Goal: Task Accomplishment & Management: Complete application form

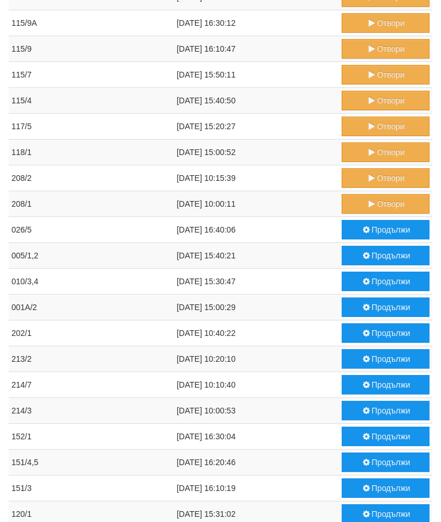
scroll to position [348, 0]
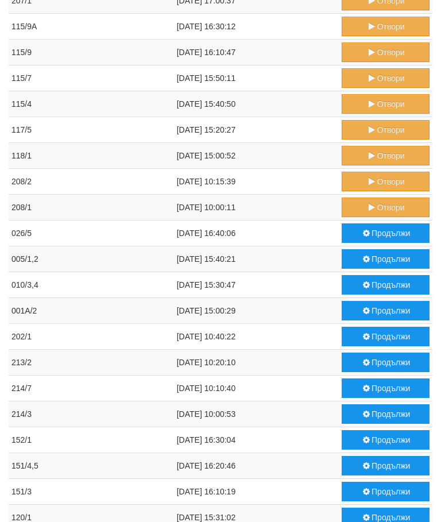
click at [372, 184] on icon "submit" at bounding box center [372, 181] width 10 height 8
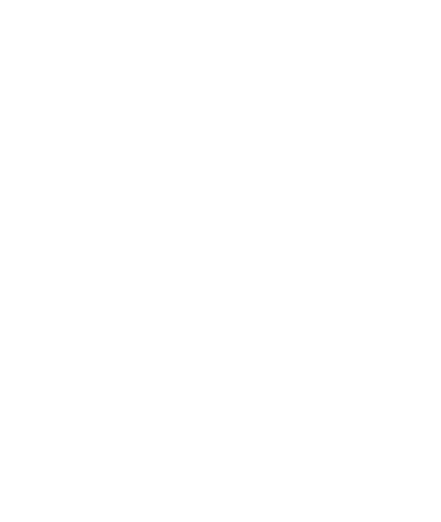
scroll to position [0, 0]
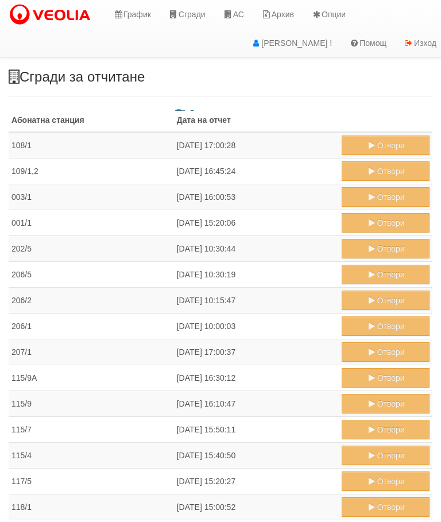
click at [241, 11] on link "АС" at bounding box center [233, 14] width 38 height 29
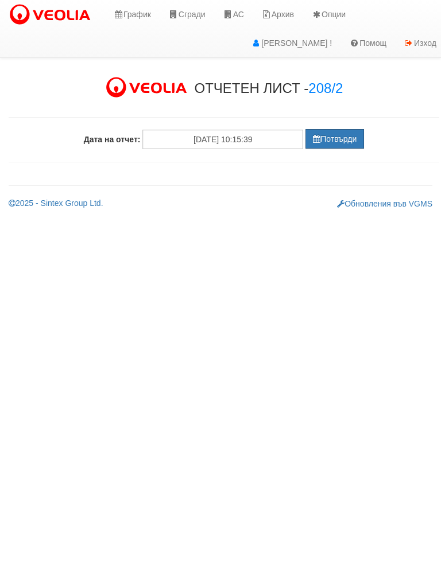
click at [335, 138] on button "Потвърди" at bounding box center [334, 139] width 59 height 20
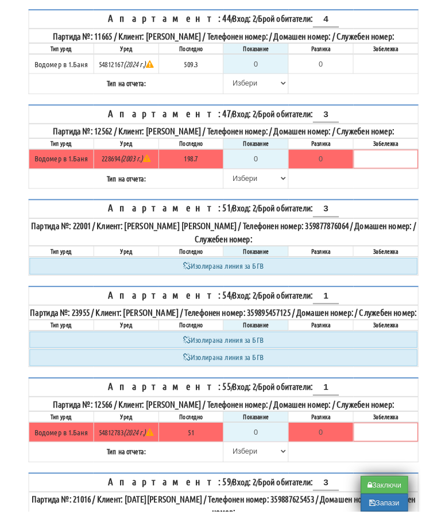
scroll to position [427, 0]
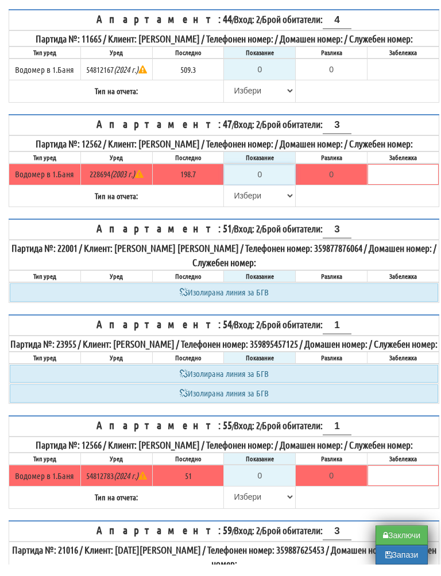
click at [270, 196] on input "0" at bounding box center [259, 186] width 70 height 20
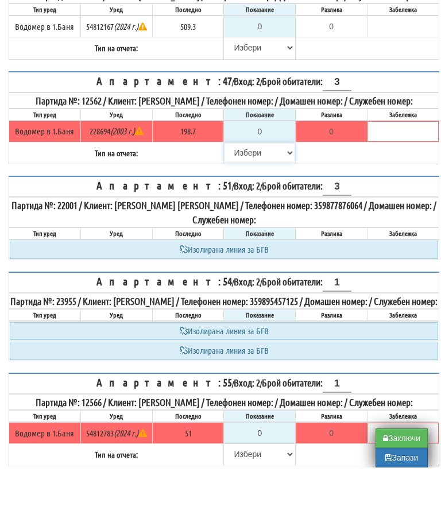
click at [238, 215] on select "[PERSON_NAME] Телефон Бележка Неосигурен достъп Самоотчет Служебно Дистанционен" at bounding box center [259, 207] width 70 height 20
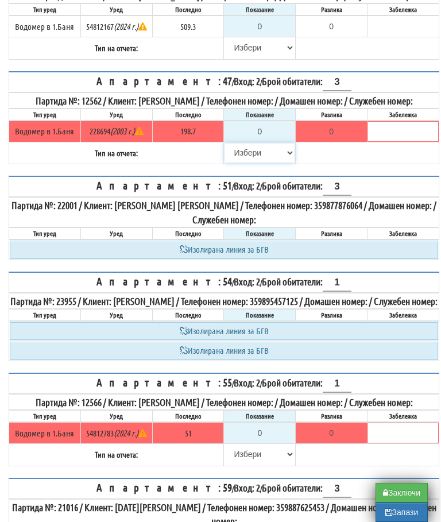
select select "8cc75930-9bfd-e511-80be-8d5a1dced85a"
type input "198.7"
type input "0.0"
click at [365, 165] on table "Апартамент: 47 / Вход: 2 / Брой обитатели: 3 Партида №: 12562 / Клиент: ПЕТЪР Г…" at bounding box center [224, 118] width 431 height 94
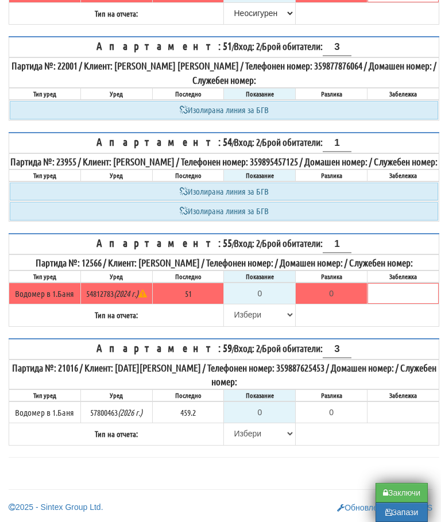
scroll to position [660, 0]
click at [243, 324] on select "[PERSON_NAME] Телефон Бележка Неосигурен достъп Самоотчет Служебно Дистанционен" at bounding box center [259, 315] width 70 height 20
select select "8cc75930-9bfd-e511-80be-8d5a1dced85a"
type input "51"
type input "0.000"
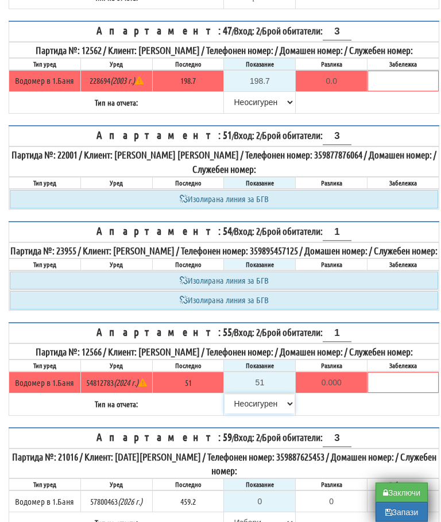
scroll to position [549, 0]
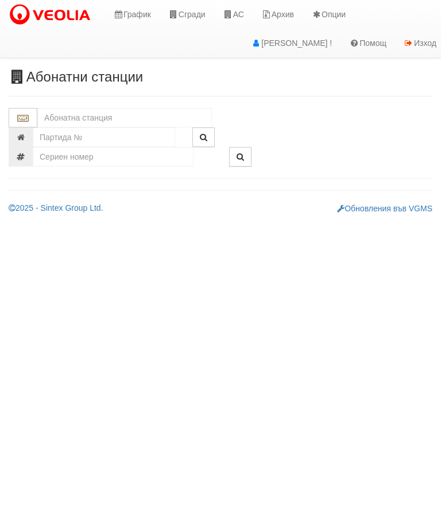
click at [107, 113] on input "text" at bounding box center [124, 118] width 175 height 20
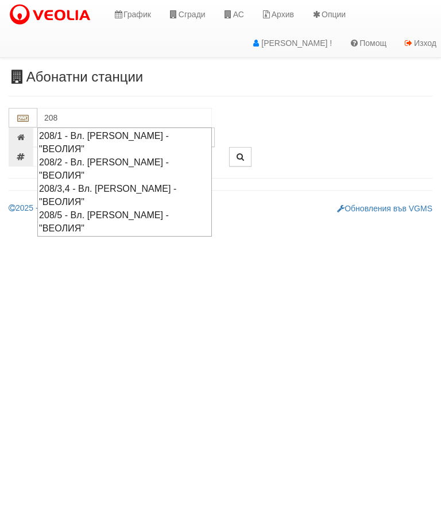
click at [185, 156] on div "208/2 - Вл. [PERSON_NAME] - "ВЕОЛИЯ"" at bounding box center [124, 169] width 171 height 26
type input "208/2 - Вл. [PERSON_NAME] - "ВЕОЛИЯ""
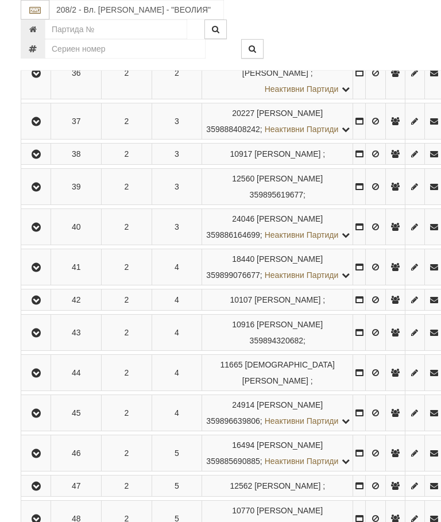
scroll to position [738, 0]
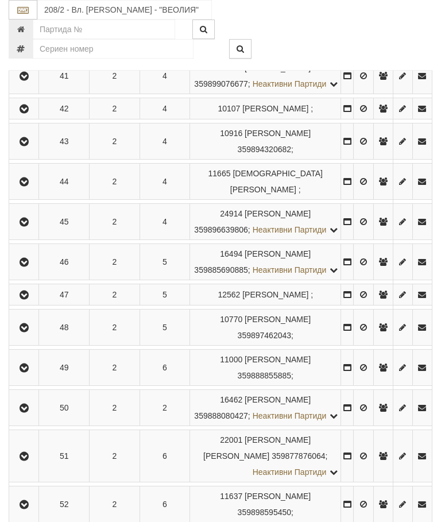
click at [24, 186] on icon "button" at bounding box center [24, 182] width 14 height 8
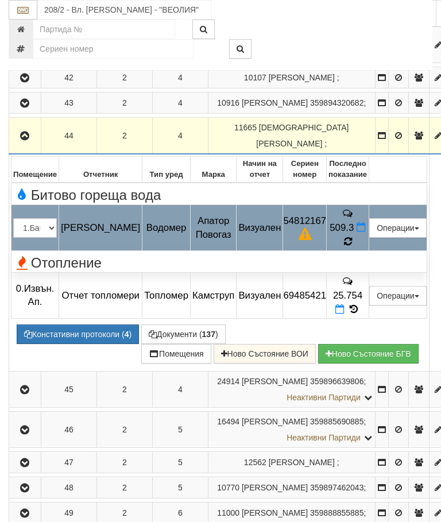
click at [366, 249] on td "509.3" at bounding box center [348, 228] width 42 height 46
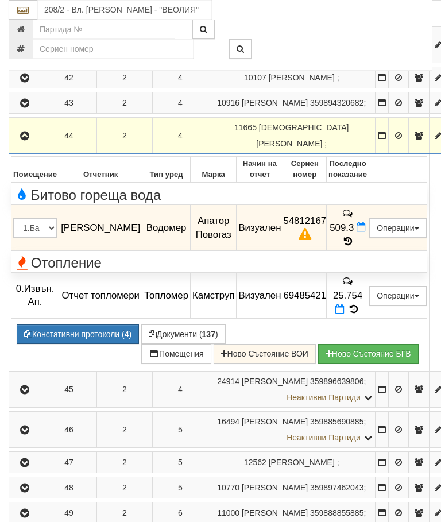
click at [22, 140] on icon "button" at bounding box center [25, 136] width 14 height 8
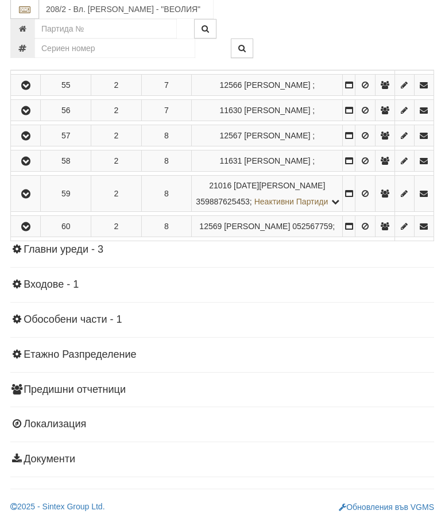
scroll to position [1578, 0]
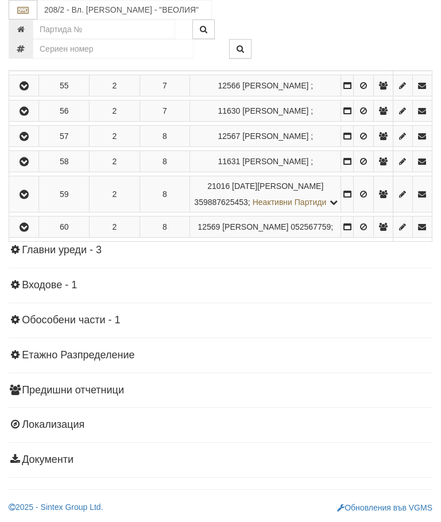
click at [22, 199] on icon "button" at bounding box center [24, 195] width 14 height 8
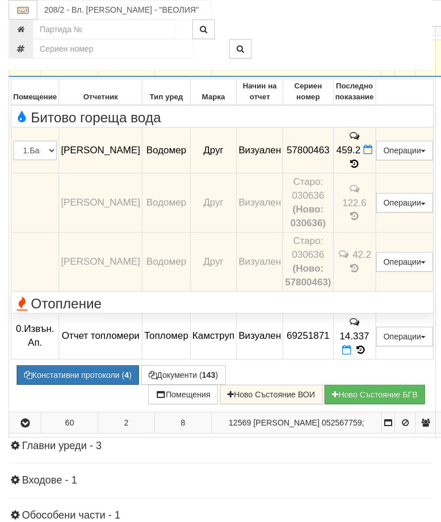
scroll to position [1270, 0]
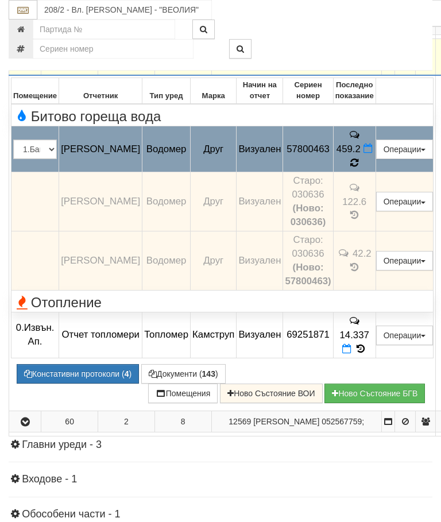
click at [361, 169] on icon at bounding box center [354, 162] width 12 height 13
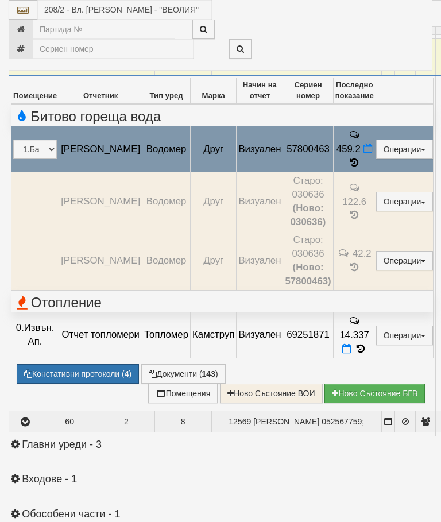
select select "10"
select select "1"
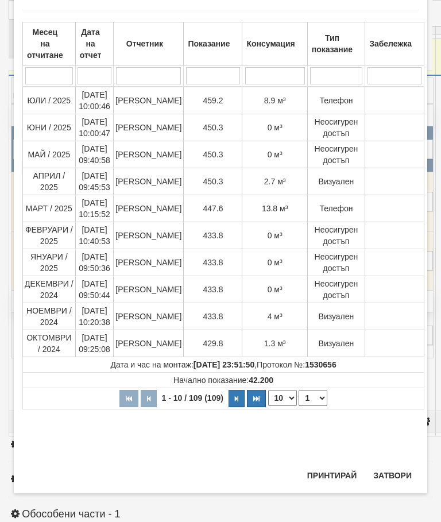
scroll to position [865, 0]
click at [394, 467] on button "Затвори" at bounding box center [392, 475] width 52 height 18
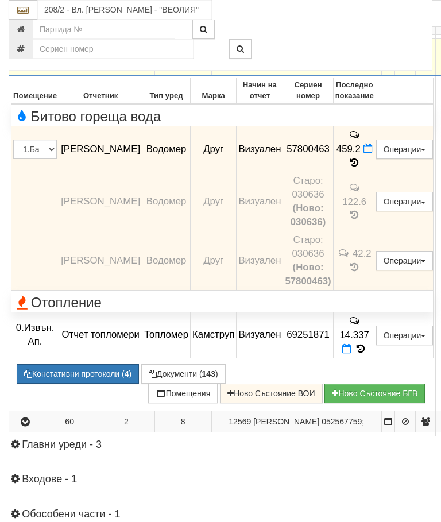
click at [22, 61] on icon "button" at bounding box center [25, 57] width 14 height 8
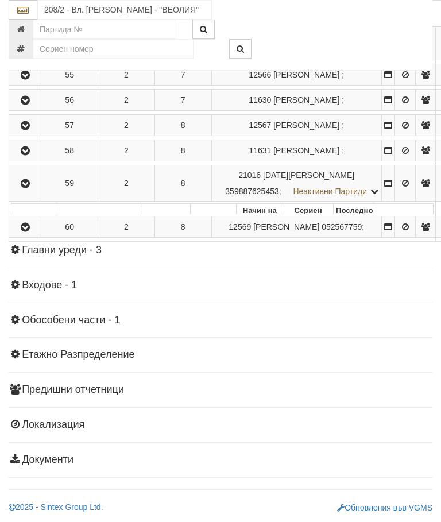
scroll to position [1249, 0]
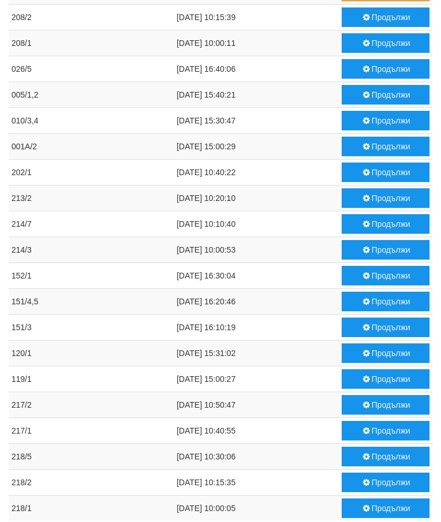
scroll to position [555, 0]
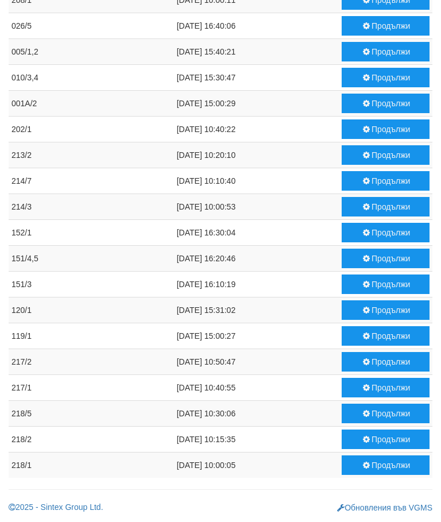
click at [370, 232] on button "Продължи" at bounding box center [386, 233] width 88 height 20
click at [377, 440] on button "Продължи" at bounding box center [386, 439] width 88 height 20
click at [386, 207] on button "Продължи" at bounding box center [386, 207] width 88 height 20
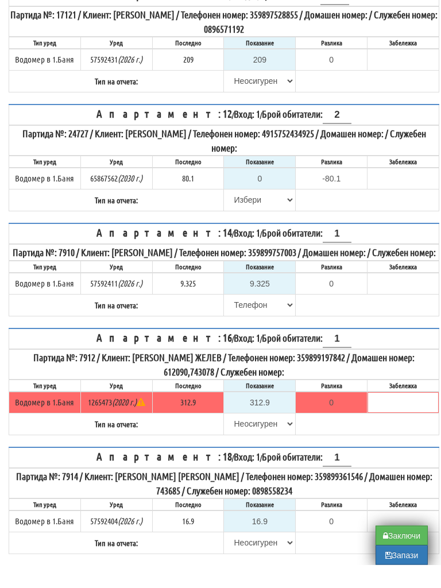
scroll to position [235, 0]
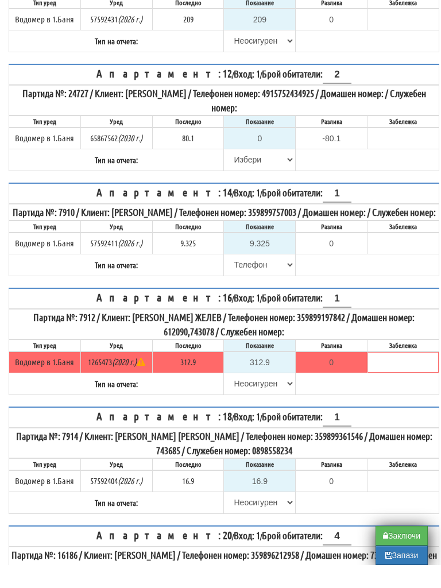
click at [393, 568] on button "Запази" at bounding box center [401, 578] width 52 height 20
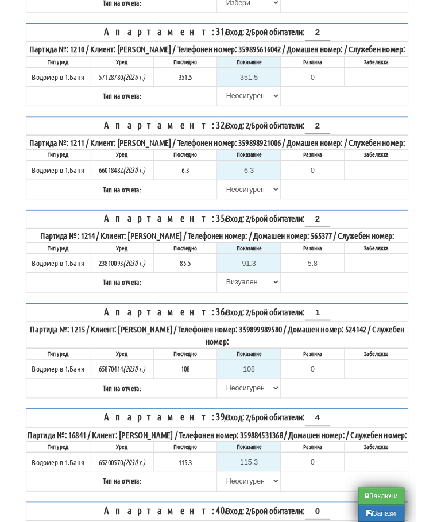
scroll to position [296, 7]
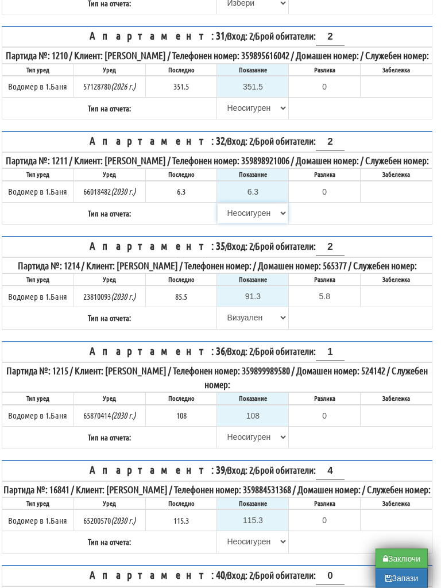
click at [262, 223] on select "[PERSON_NAME] Телефон Бележка Неосигурен достъп Самоотчет Служебно Дистанционен" at bounding box center [253, 214] width 70 height 20
select select "8ac75930-9bfd-e511-80be-8d5a1dced85a"
click at [268, 202] on input "6.3" at bounding box center [253, 193] width 70 height 20
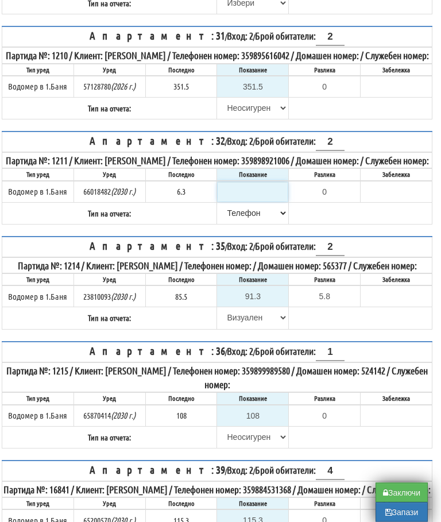
type input "NaN"
type input "6"
type input "-0.300"
type input "6.3"
type input "0.0"
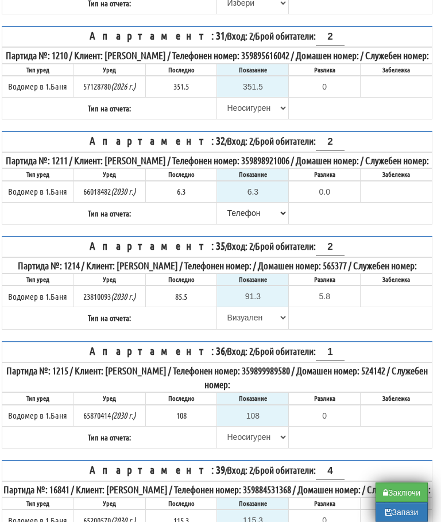
click at [311, 225] on table "Апартамент: 32 / Вход: 2 / Брой обитатели: 2 Партида №: 1211 / Клиент: [PERSON_…" at bounding box center [217, 178] width 431 height 94
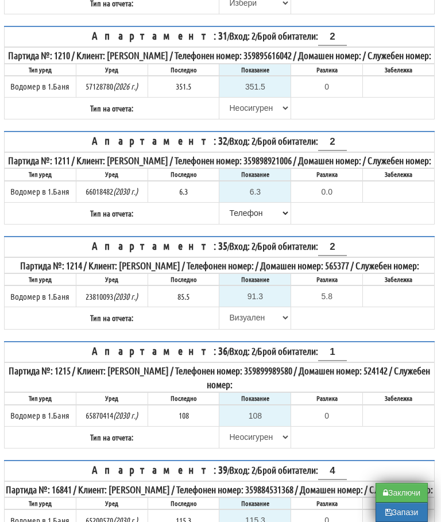
scroll to position [301, 4]
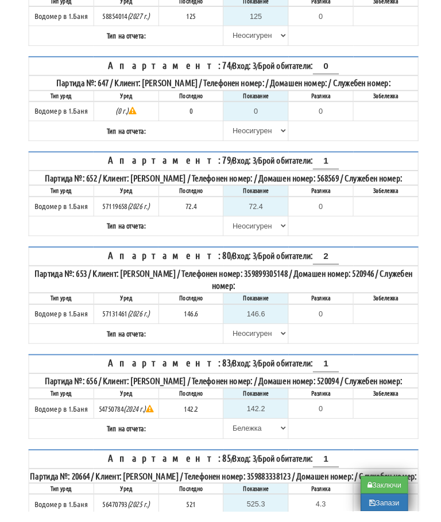
scroll to position [649, 0]
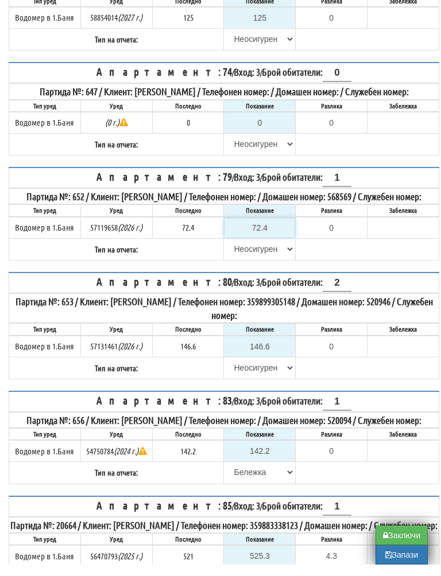
click at [276, 249] on input "72.4" at bounding box center [259, 240] width 70 height 20
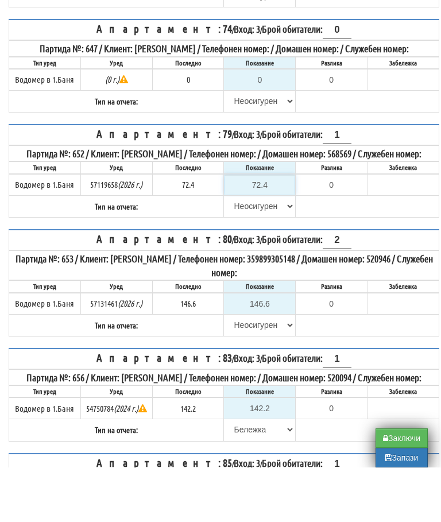
type input "7"
type input "-65.400"
type input "73"
type input "0.600"
type input "73.4"
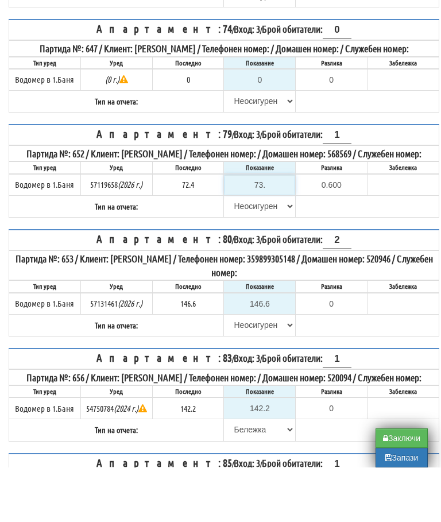
type input "1.0"
type input "73.4"
click at [243, 255] on select "[PERSON_NAME] Телефон Бележка Неосигурен достъп Самоотчет Служебно Дистанционен" at bounding box center [259, 261] width 70 height 20
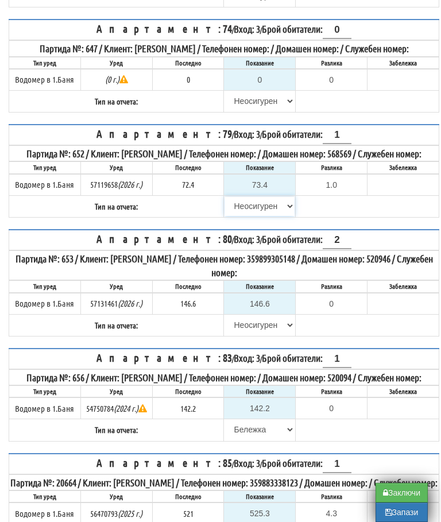
select select "8ac75930-9bfd-e511-80be-8d5a1dced85a"
click at [278, 313] on input "146.6" at bounding box center [259, 304] width 70 height 20
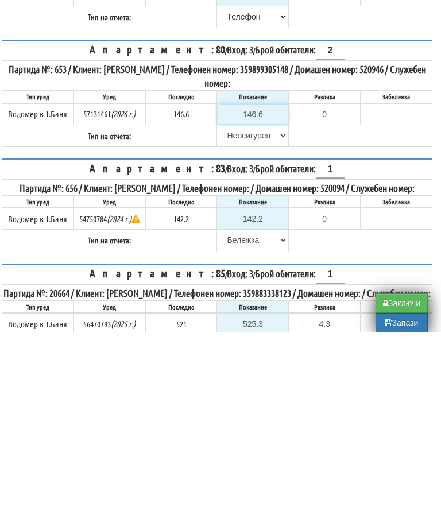
type input "1"
type input "-145.600"
type input "14"
type input "-132.600"
type input "147"
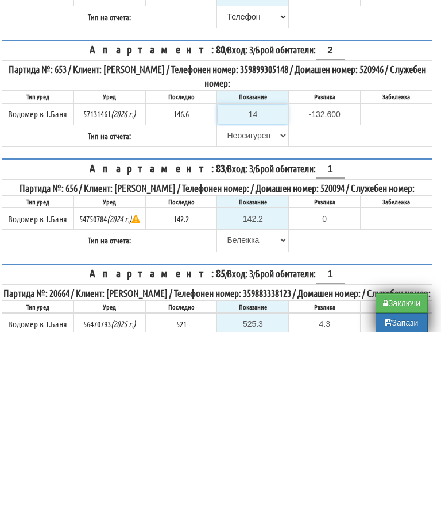
type input "0.400"
type input "147.6"
type input "1.0"
type input "147.6"
click at [236, 315] on select "[PERSON_NAME] Телефон Бележка Неосигурен достъп Самоотчет Служебно Дистанционен" at bounding box center [253, 325] width 70 height 20
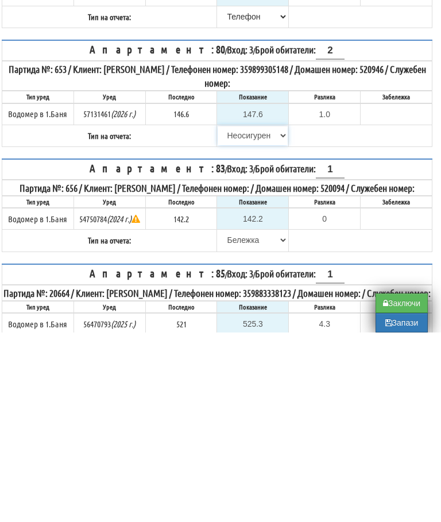
scroll to position [893, 7]
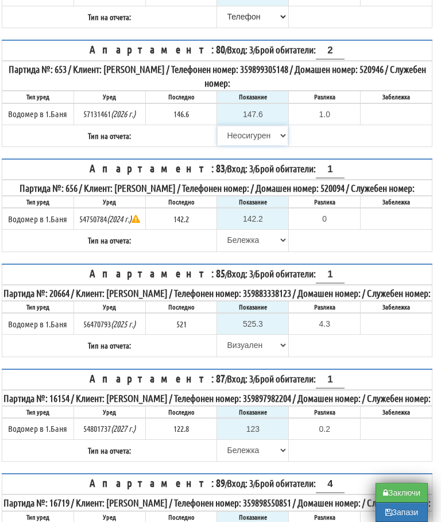
select select "8ac75930-9bfd-e511-80be-8d5a1dced85a"
click at [397, 516] on button "Запази" at bounding box center [401, 512] width 52 height 20
